Goal: Information Seeking & Learning: Learn about a topic

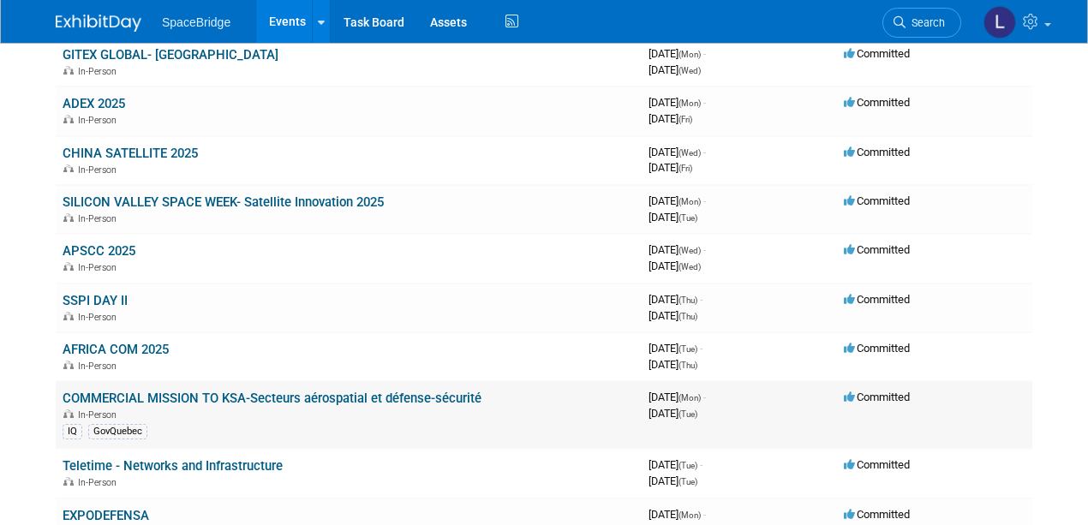
scroll to position [628, 0]
click at [172, 391] on link "COMMERCIAL MISSION TO KSA-Secteurs aérospatial et défense-sécurité" at bounding box center [272, 397] width 419 height 15
click at [93, 292] on link "SSPI DAY II" at bounding box center [95, 299] width 65 height 15
click at [103, 295] on link "SSPI DAY II" at bounding box center [95, 299] width 65 height 15
click at [259, 417] on div "In-Person" at bounding box center [349, 413] width 572 height 14
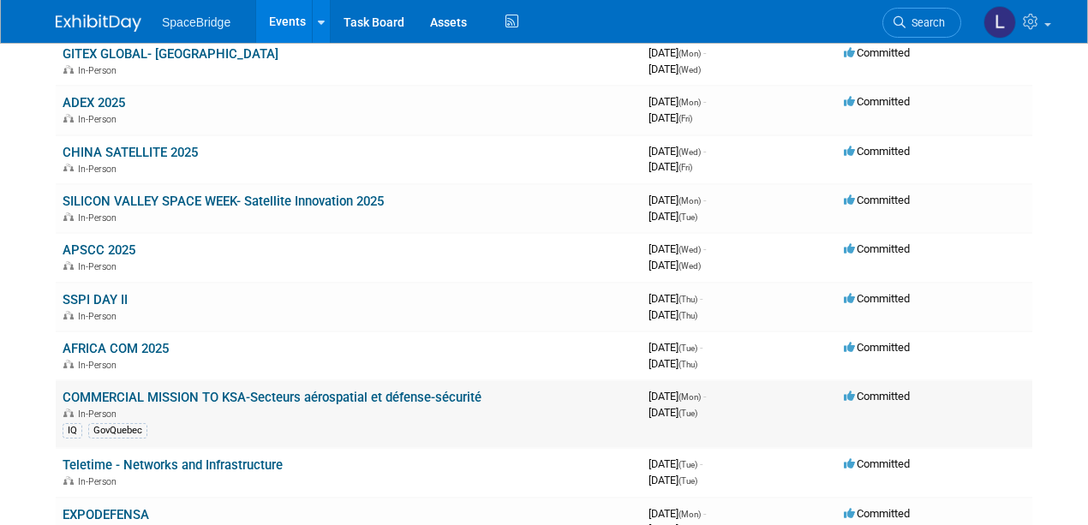
click at [67, 394] on link "COMMERCIAL MISSION TO KSA-Secteurs aérospatial et défense-sécurité" at bounding box center [272, 397] width 419 height 15
click at [332, 392] on link "COMMERCIAL MISSION TO KSA-Secteurs aérospatial et défense-sécurité" at bounding box center [272, 397] width 419 height 15
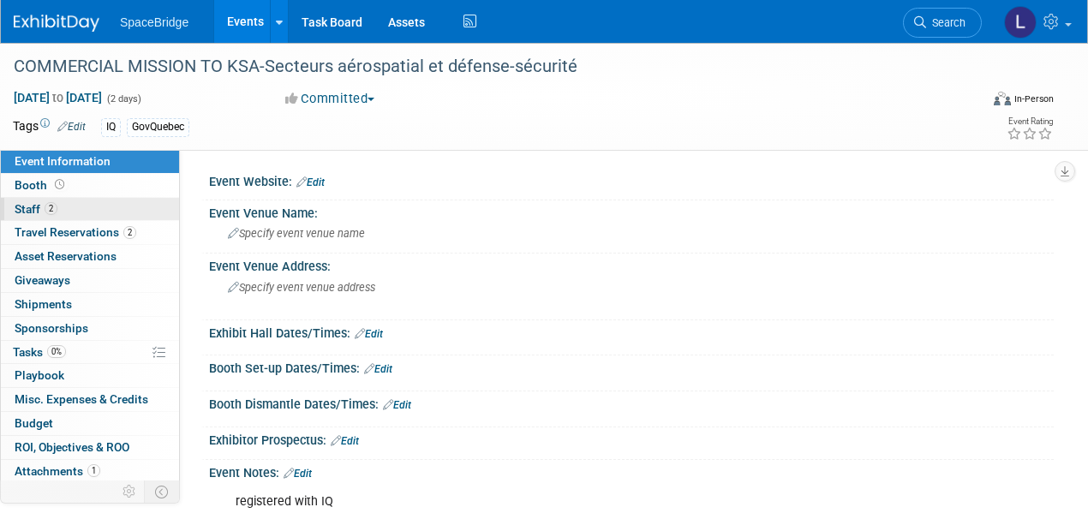
click at [36, 206] on span "Staff 2" at bounding box center [36, 209] width 43 height 14
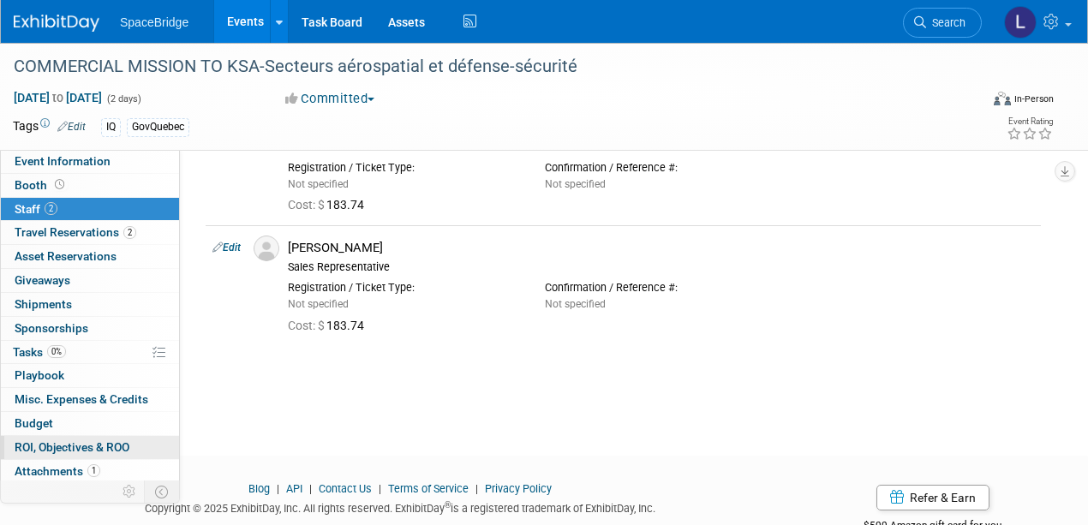
scroll to position [114, 0]
click at [53, 466] on span "Attachments 1" at bounding box center [58, 471] width 86 height 14
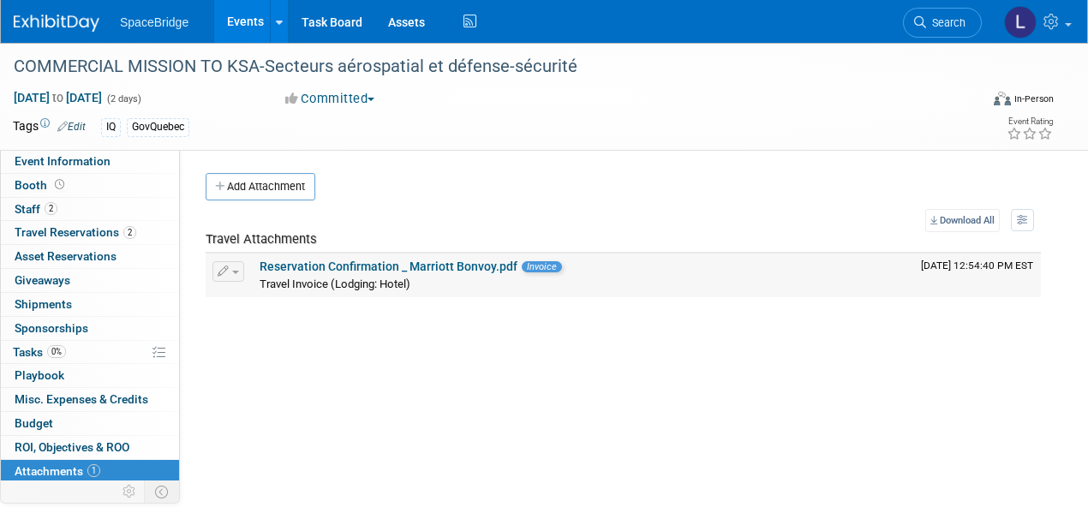
click at [363, 260] on link "Reservation Confirmation _ Marriott Bonvoy.pdf" at bounding box center [389, 267] width 258 height 14
click at [41, 159] on span "Event Information" at bounding box center [63, 161] width 96 height 14
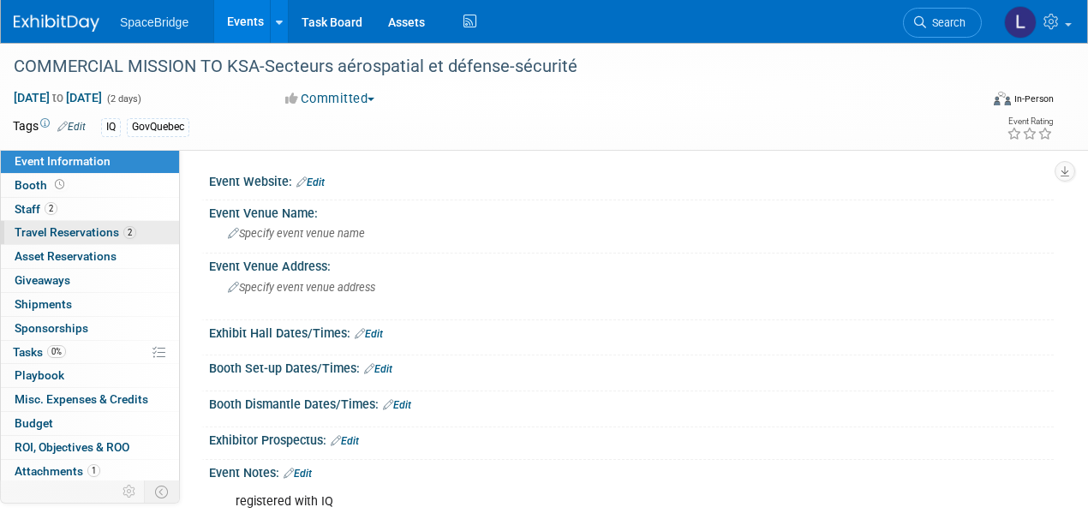
click at [57, 230] on span "Travel Reservations 2" at bounding box center [76, 232] width 122 height 14
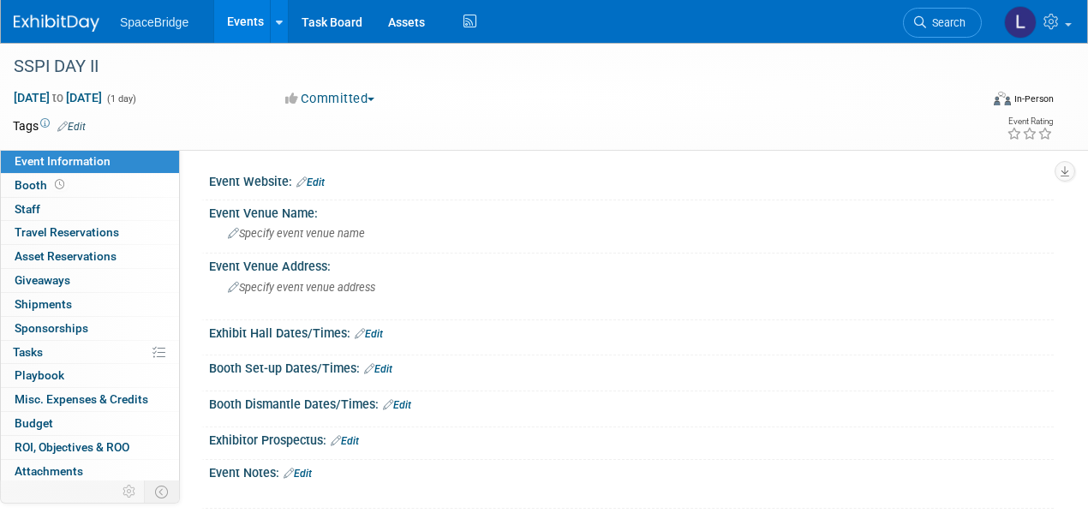
click at [36, 156] on span "Event Information" at bounding box center [63, 161] width 96 height 14
click at [29, 207] on span "Staff 0" at bounding box center [28, 209] width 26 height 14
click at [31, 94] on span "Nov 6, 2025 to Nov 6, 2025" at bounding box center [58, 97] width 90 height 15
click at [214, 67] on div "SSPI DAY II" at bounding box center [486, 66] width 957 height 31
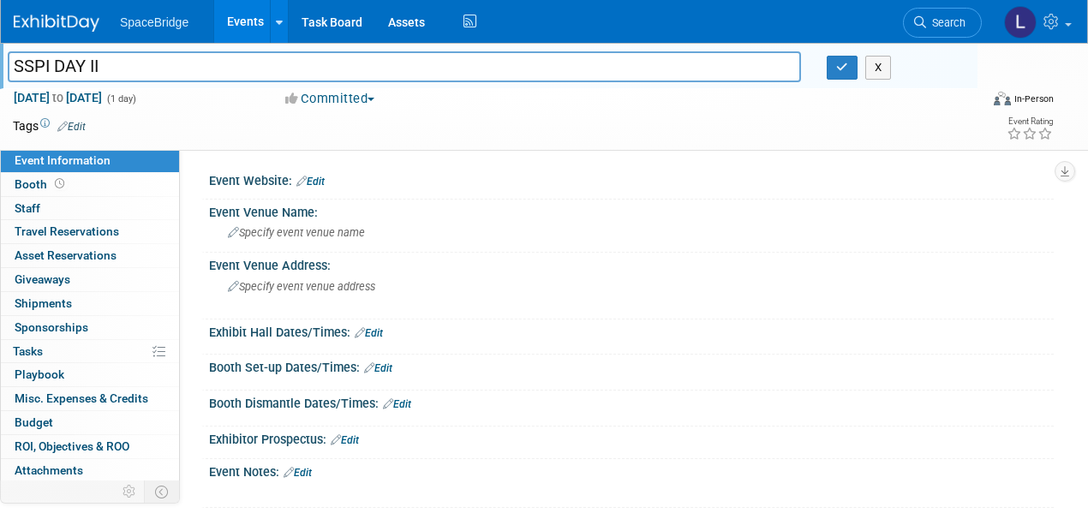
click at [374, 99] on span "button" at bounding box center [371, 99] width 7 height 3
click at [431, 99] on div "Committed Committed Considering Not Going" at bounding box center [444, 99] width 330 height 19
click at [66, 95] on span "to" at bounding box center [58, 98] width 16 height 14
type input "Nov 6, 2025 to Nov 6, 2025"
click at [243, 96] on div "Nov 6, 2025 to Nov 6, 2025 (1 day) Nov 6, 2025 to Nov 6, 2025" at bounding box center [133, 97] width 241 height 17
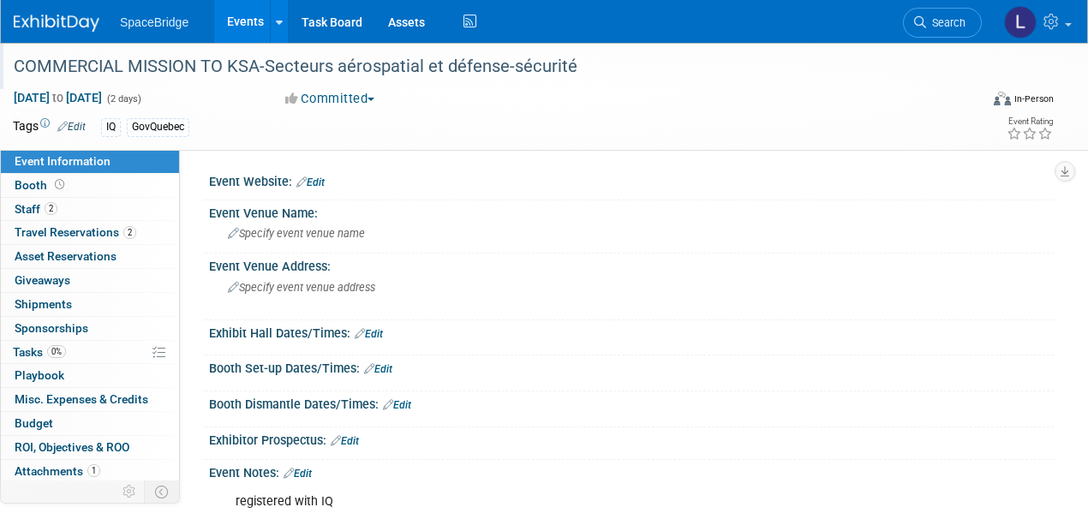
drag, startPoint x: 14, startPoint y: 64, endPoint x: 578, endPoint y: 67, distance: 564.6
click at [578, 67] on div "COMMERCIAL MISSION TO KSA-Secteurs aérospatial et défense-sécurité" at bounding box center [486, 66] width 957 height 31
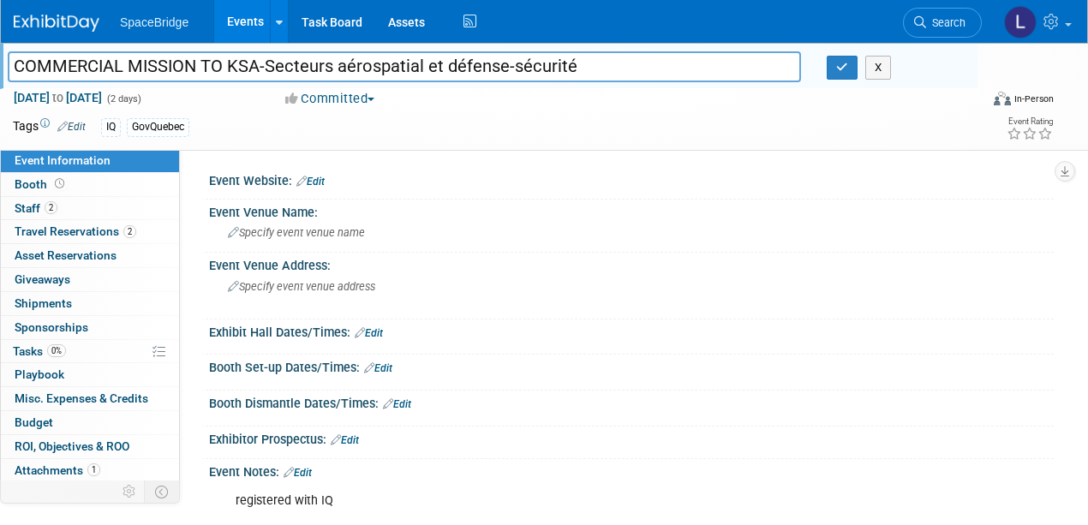
click at [166, 75] on input "COMMERCIAL MISSION TO KSA-Secteurs aérospatial et défense-sécurité" at bounding box center [404, 66] width 793 height 30
drag, startPoint x: 258, startPoint y: 66, endPoint x: 14, endPoint y: 64, distance: 244.2
click at [12, 63] on input "COMMERCIAL MISSION TO KSA-Secteurs aérospatial et défense-sécurité" at bounding box center [404, 66] width 793 height 30
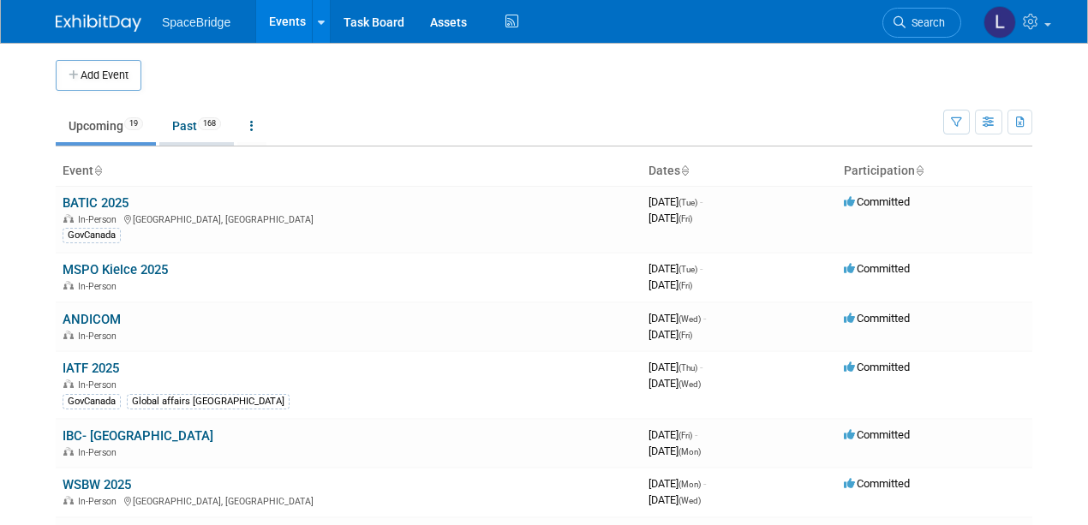
click at [180, 123] on link "Past 168" at bounding box center [196, 126] width 75 height 33
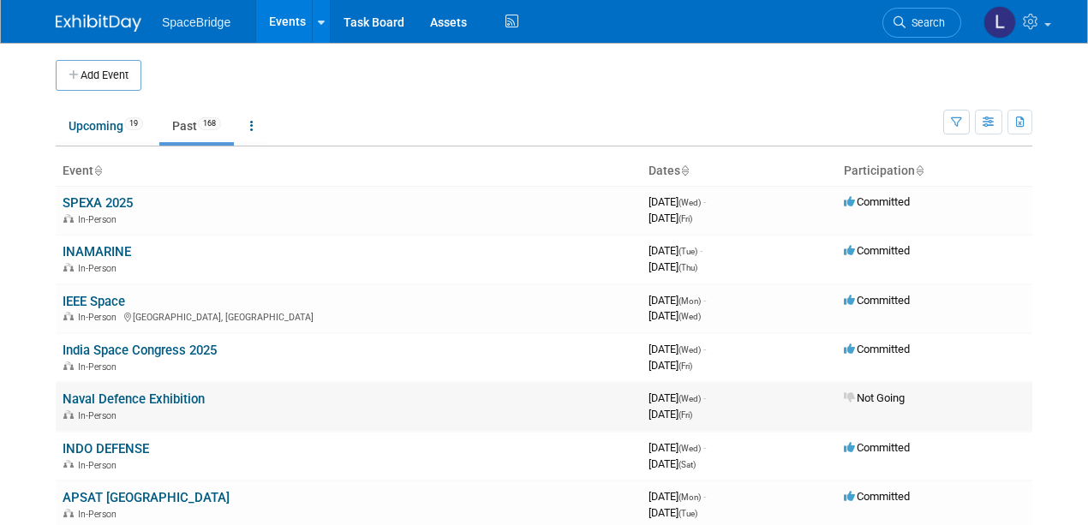
scroll to position [57, 0]
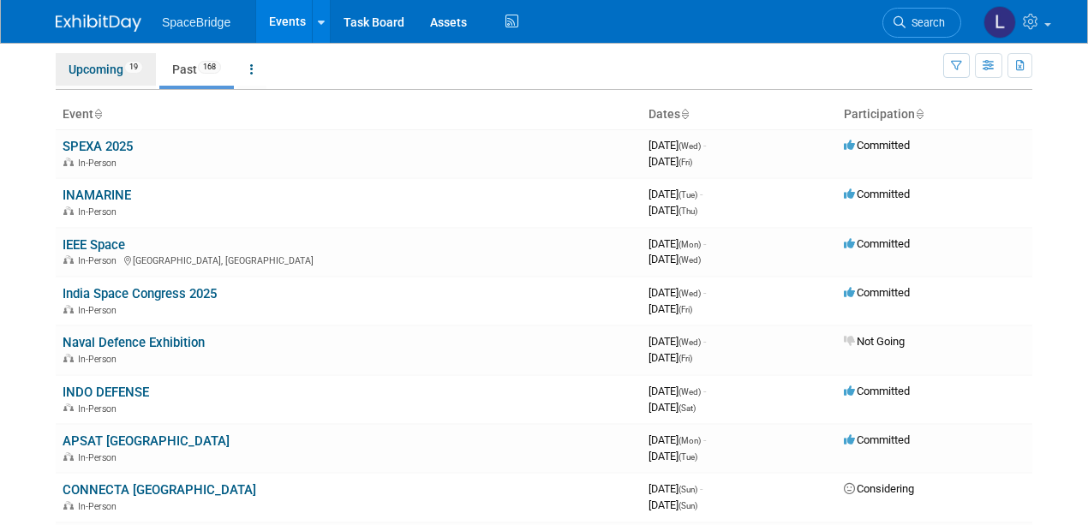
click at [82, 67] on link "Upcoming 19" at bounding box center [106, 69] width 100 height 33
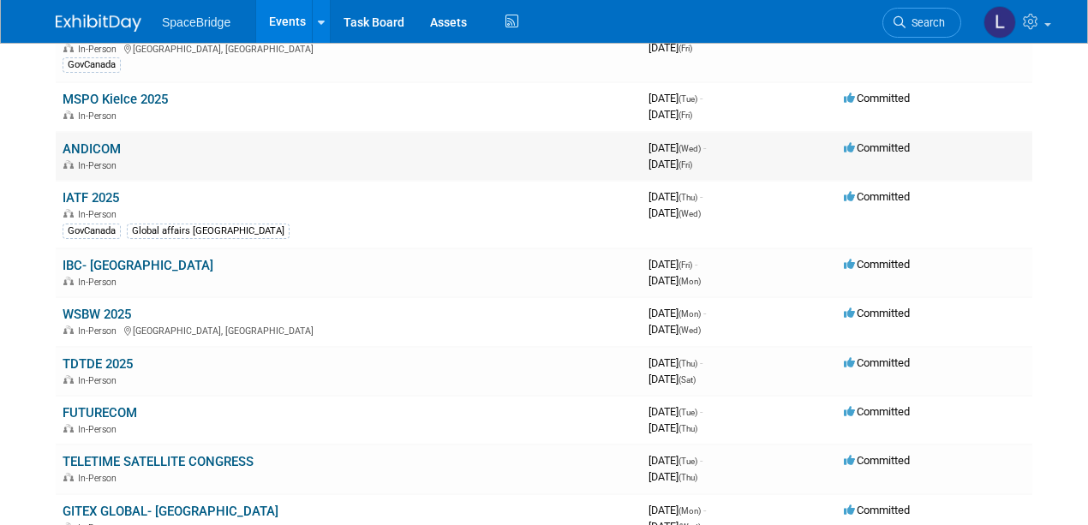
scroll to position [171, 0]
